Goal: Task Accomplishment & Management: Use online tool/utility

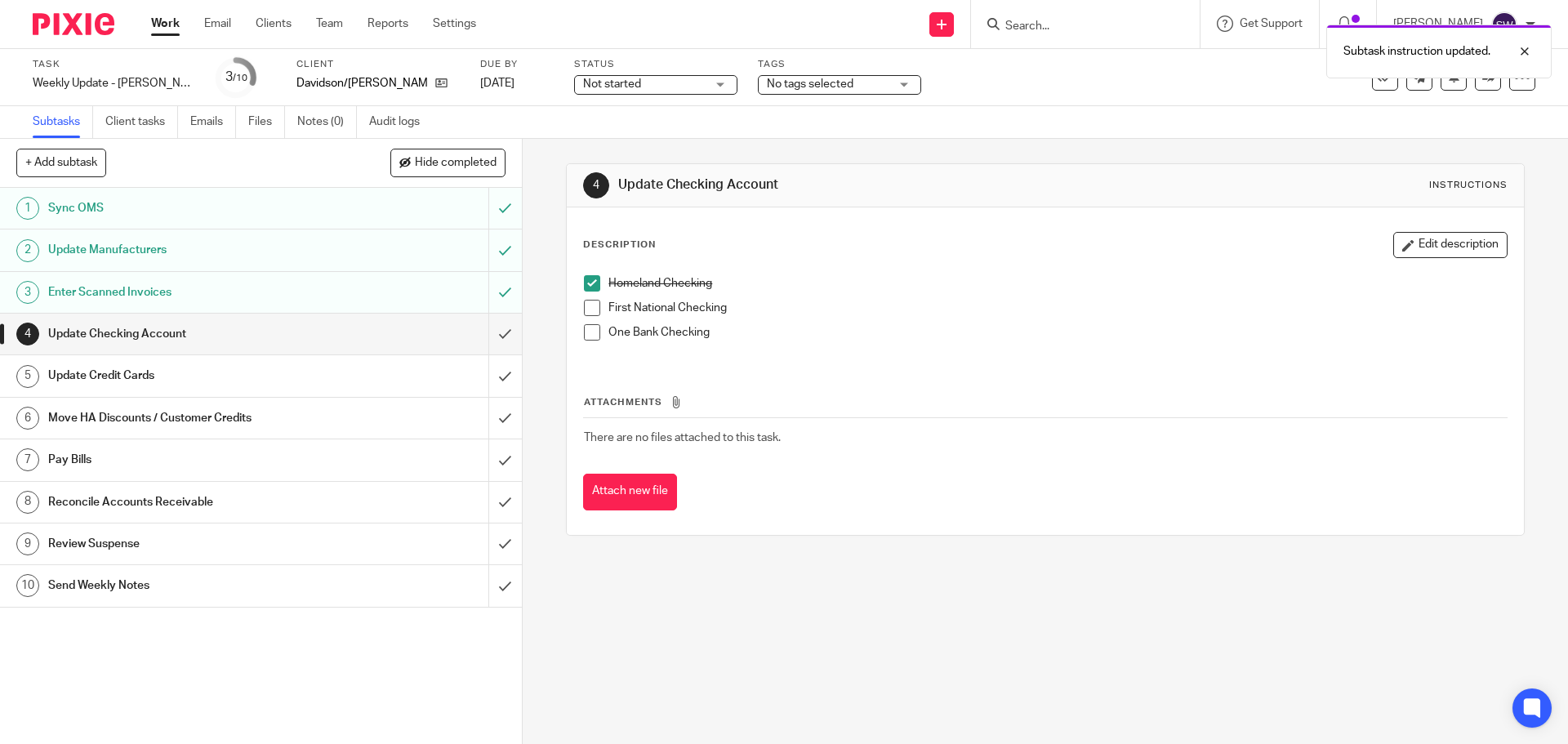
click at [594, 306] on span at bounding box center [592, 308] width 17 height 17
click at [489, 385] on input "submit" at bounding box center [261, 375] width 522 height 41
click at [497, 502] on input "submit" at bounding box center [261, 502] width 522 height 41
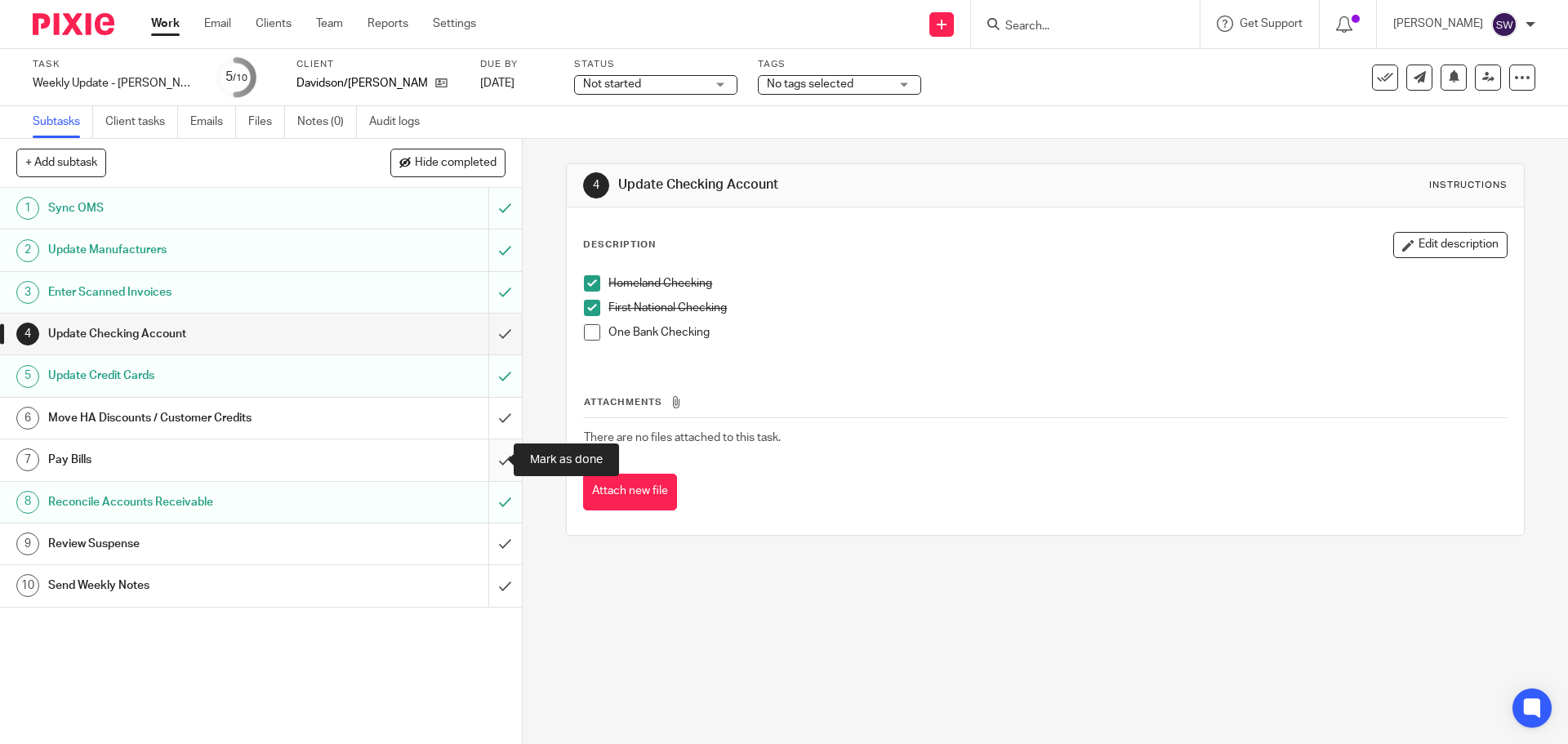
click at [481, 463] on input "submit" at bounding box center [261, 459] width 522 height 41
click at [499, 411] on input "submit" at bounding box center [261, 417] width 522 height 41
click at [587, 333] on span at bounding box center [592, 332] width 17 height 17
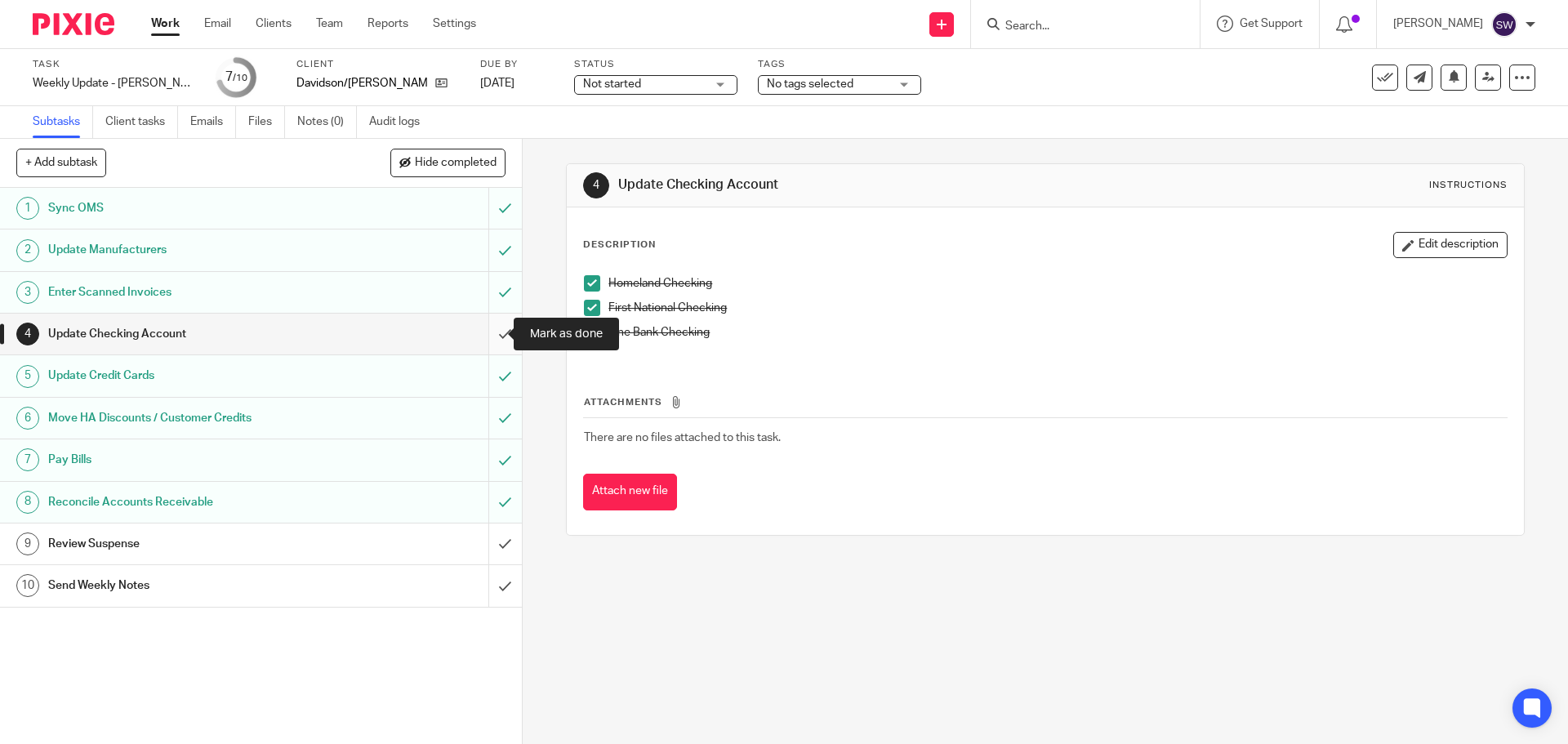
click at [497, 335] on input "submit" at bounding box center [261, 333] width 522 height 41
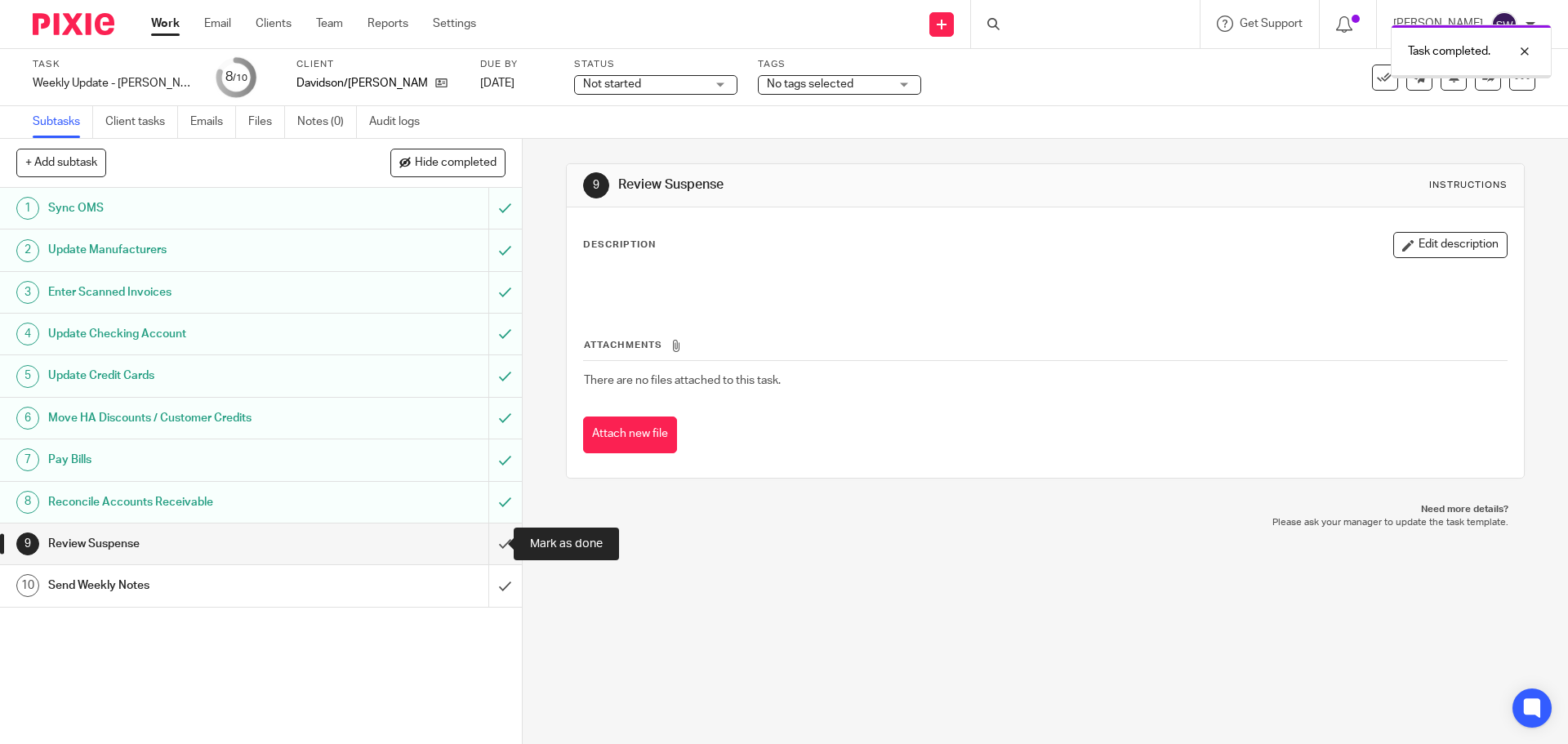
click at [497, 548] on input "submit" at bounding box center [261, 543] width 522 height 41
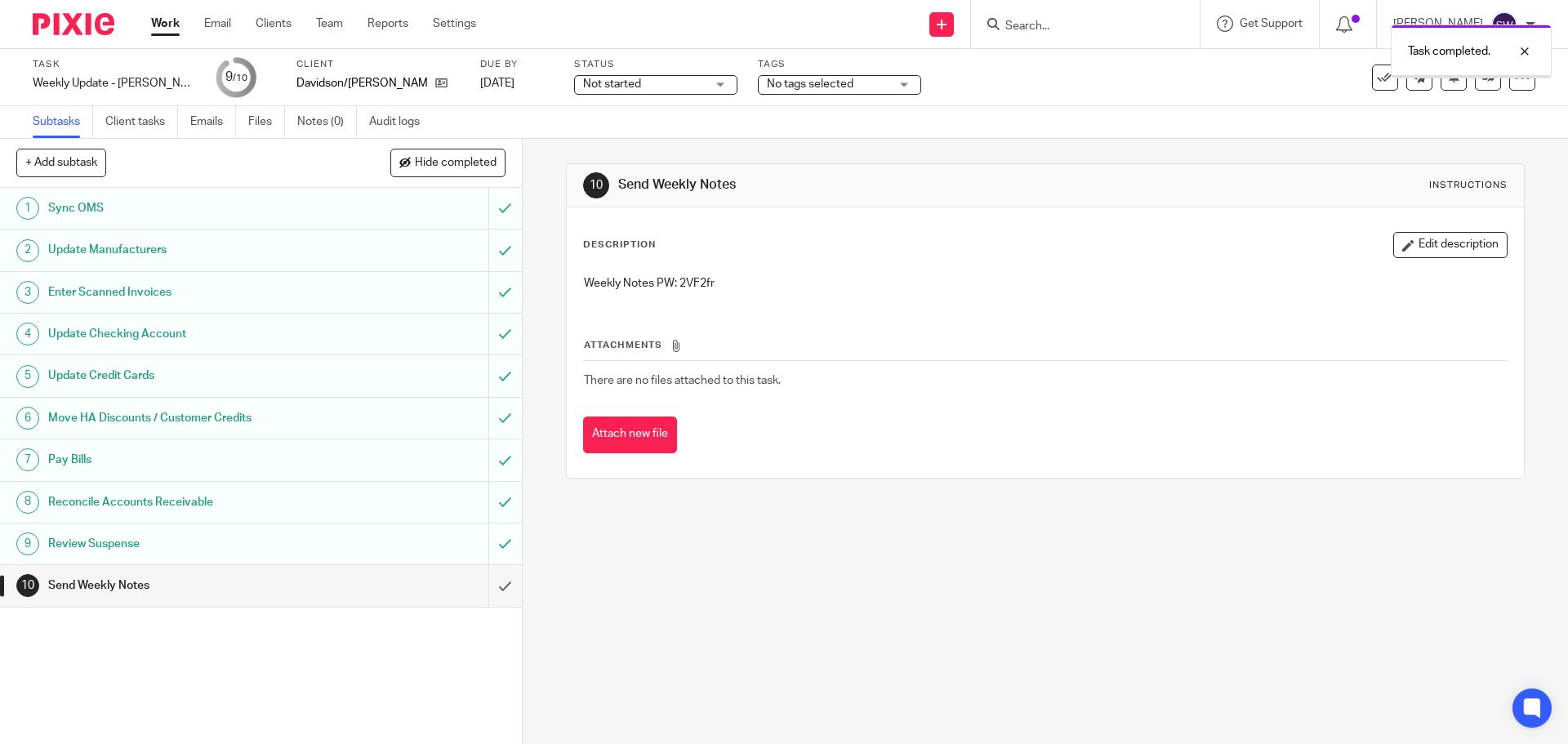
click at [687, 285] on p "Weekly Notes PW: 2VF2fr" at bounding box center [1045, 283] width 922 height 17
copy p "2VF2fr"
click at [881, 597] on div "10 Send Weekly Notes Instructions Description Edit description Weekly Notes PW:…" at bounding box center [1045, 442] width 1046 height 606
drag, startPoint x: 502, startPoint y: 584, endPoint x: 517, endPoint y: 583, distance: 15.0
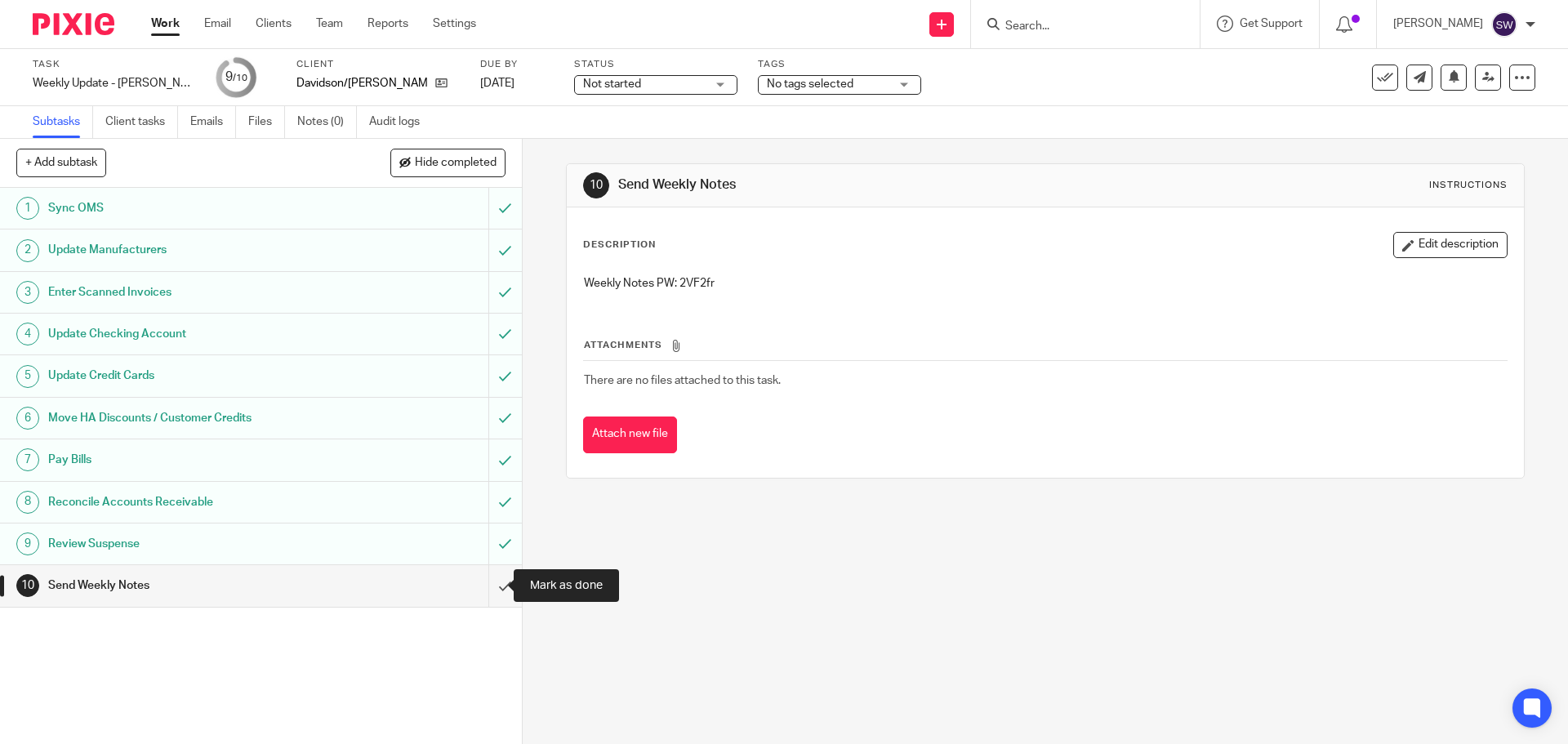
click at [502, 584] on input "submit" at bounding box center [261, 585] width 522 height 41
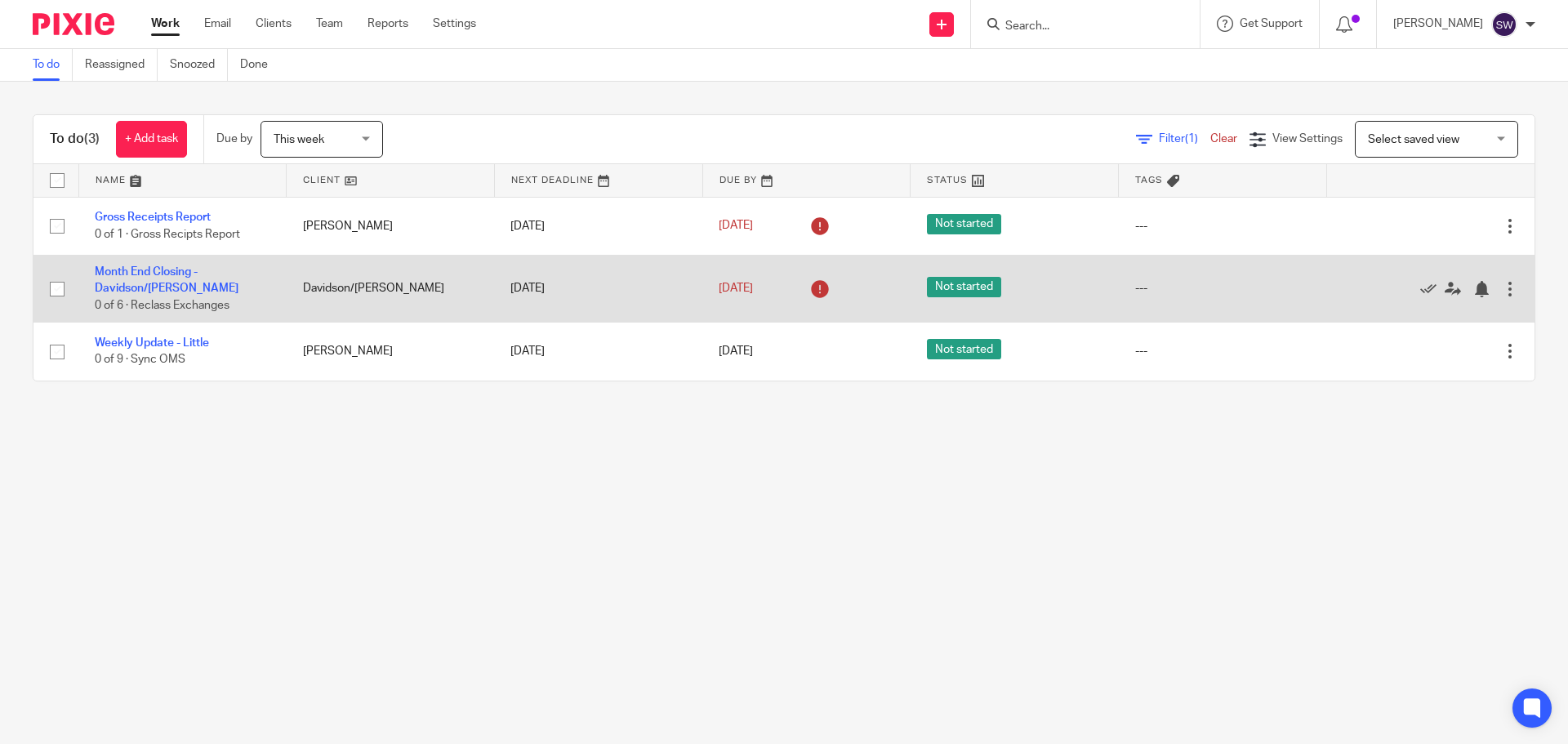
click at [152, 279] on td "Month End Closing - Davidson/[PERSON_NAME] 0 of 6 · Reclass Exchanges" at bounding box center [182, 288] width 208 height 67
click at [152, 279] on td "Month End Closing - Davidson/Calkins 0 of 6 · Reclass Exchanges" at bounding box center [182, 288] width 208 height 67
click at [162, 272] on link "Month End Closing - Davidson/[PERSON_NAME]" at bounding box center [167, 280] width 144 height 27
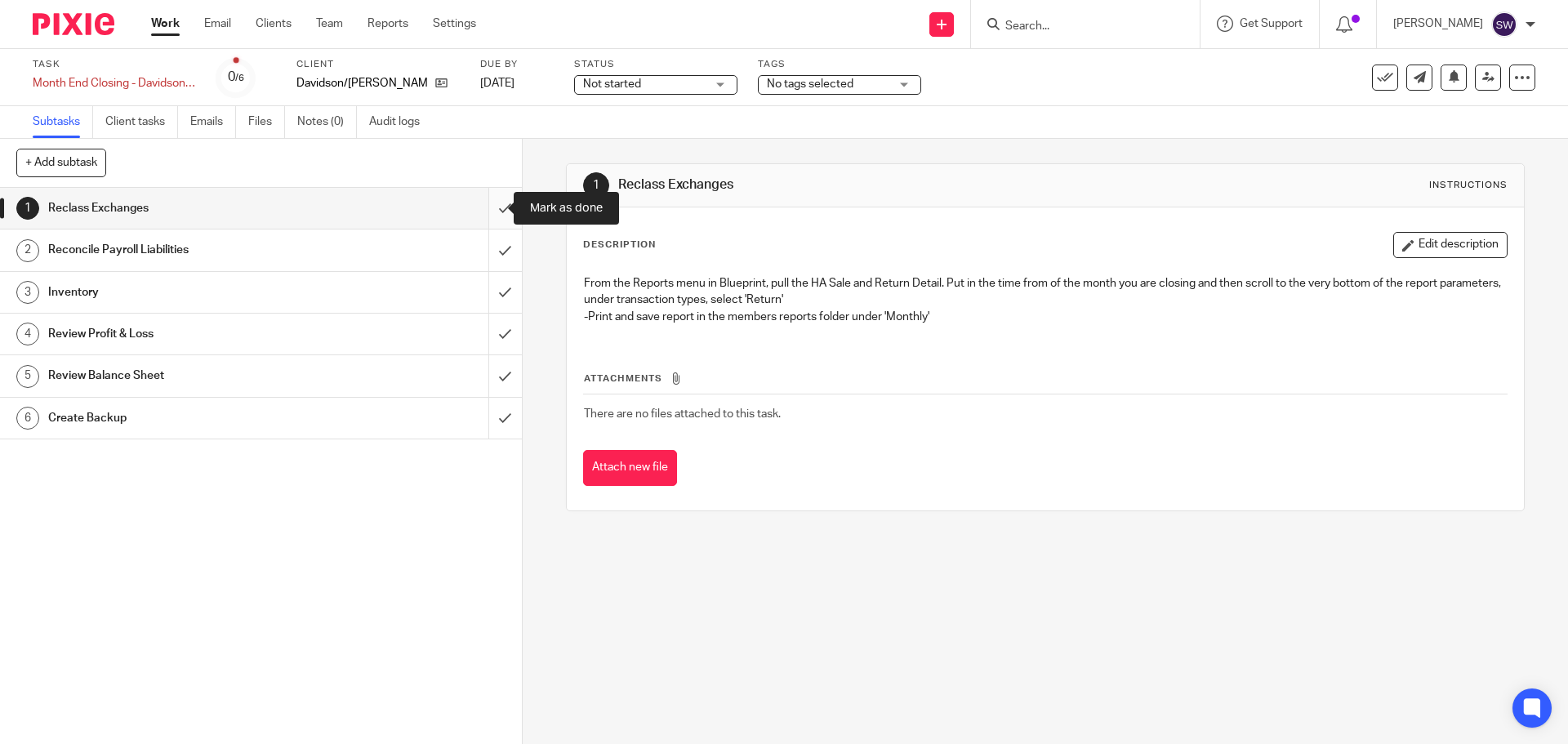
click at [497, 213] on input "submit" at bounding box center [261, 208] width 522 height 41
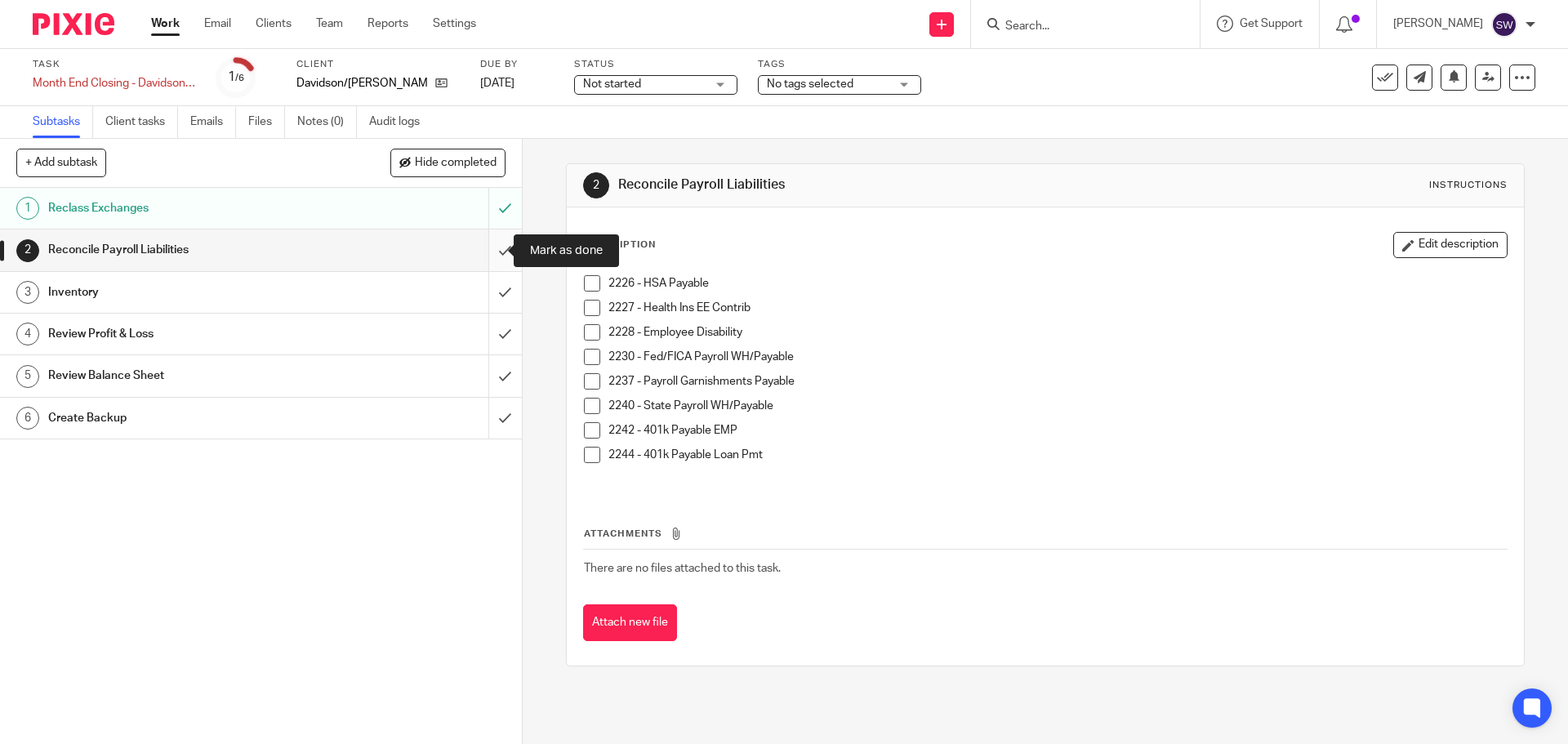
click at [495, 253] on input "submit" at bounding box center [261, 250] width 522 height 41
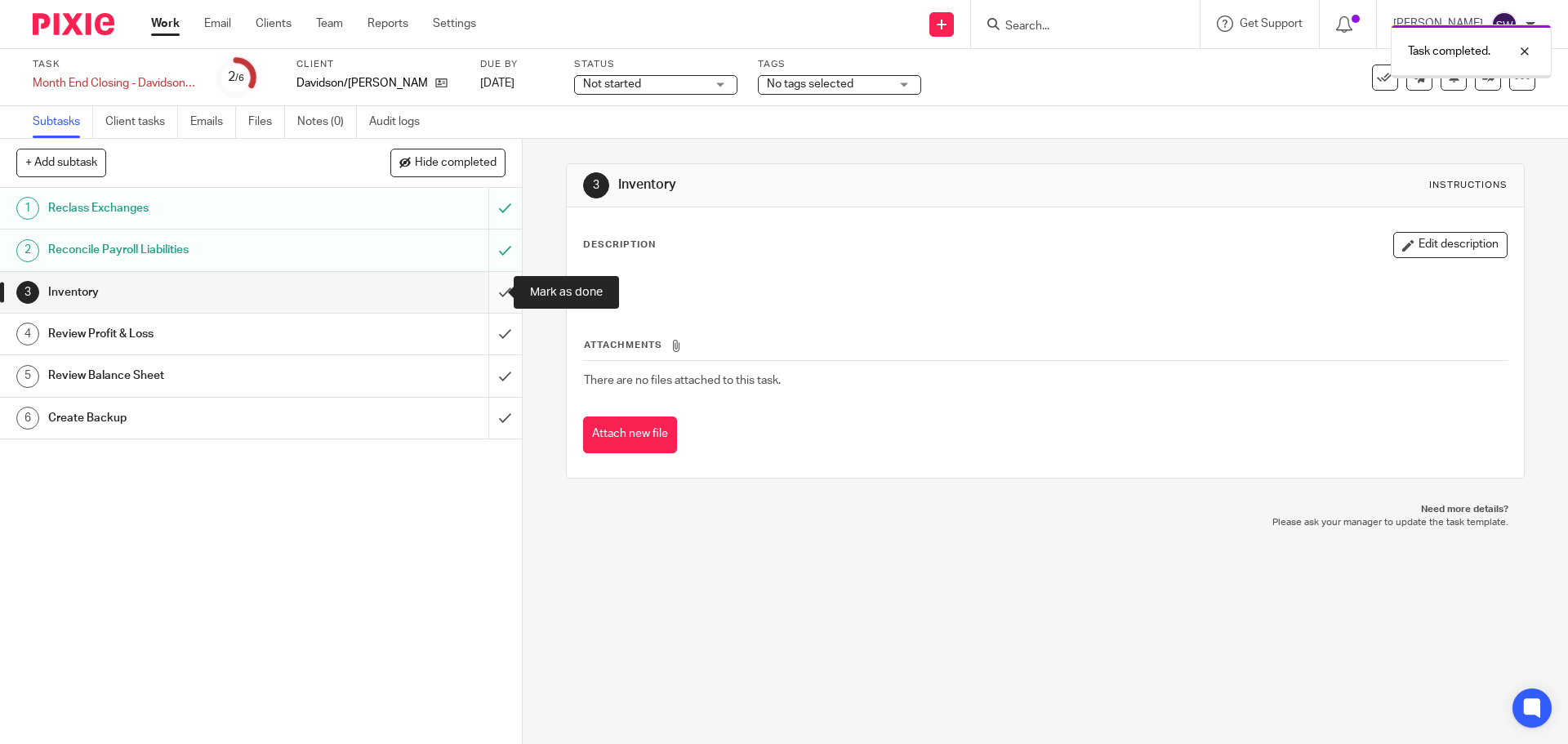
click at [485, 287] on input "submit" at bounding box center [261, 292] width 522 height 41
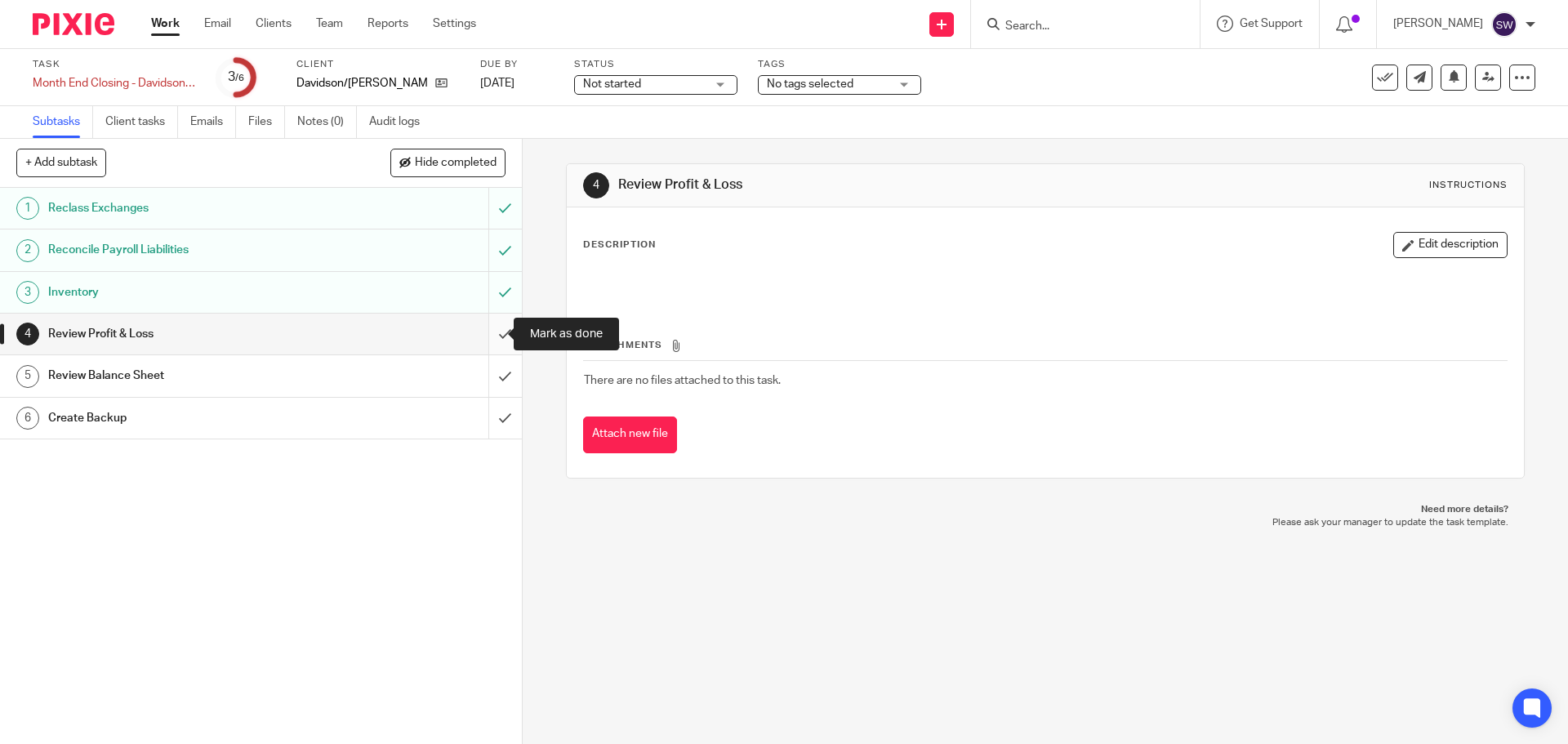
click at [487, 325] on input "submit" at bounding box center [261, 333] width 522 height 41
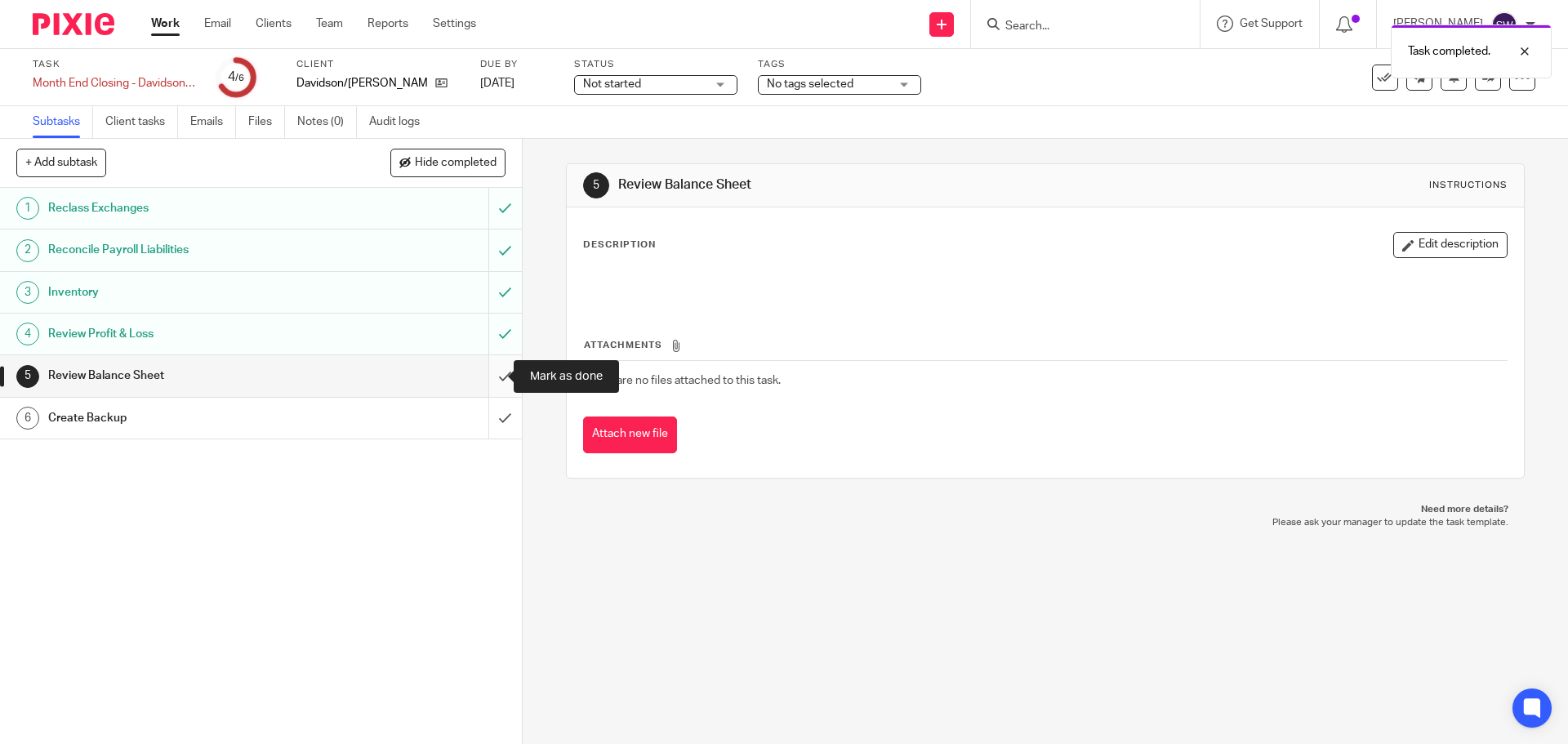
click at [497, 378] on input "submit" at bounding box center [261, 375] width 522 height 41
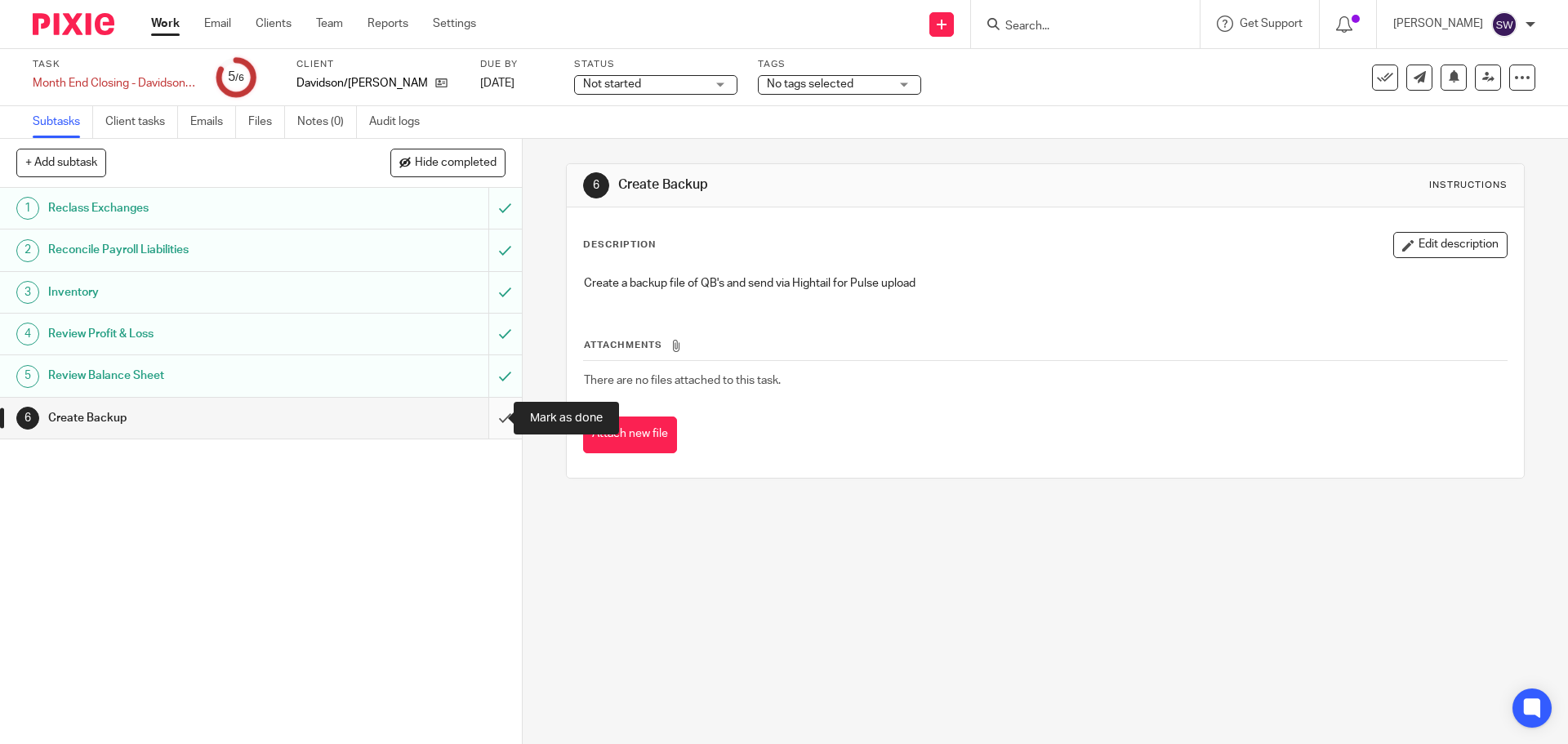
click at [482, 401] on input "submit" at bounding box center [261, 417] width 522 height 41
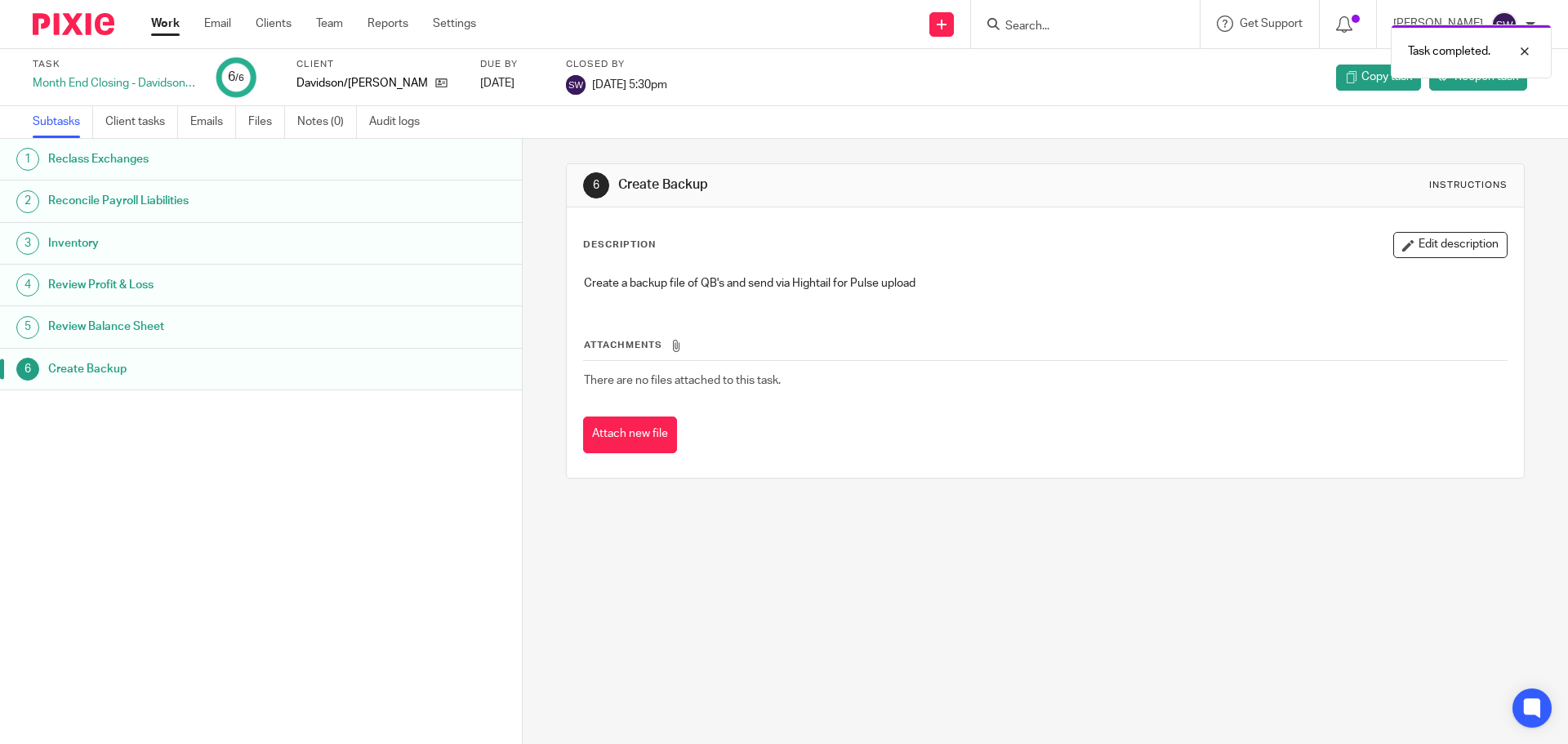
click at [866, 334] on div "Attachments There are no files attached to this task. Attach new file" at bounding box center [1045, 379] width 924 height 148
click at [165, 27] on link "Work" at bounding box center [165, 24] width 28 height 17
